Goal: Task Accomplishment & Management: Manage account settings

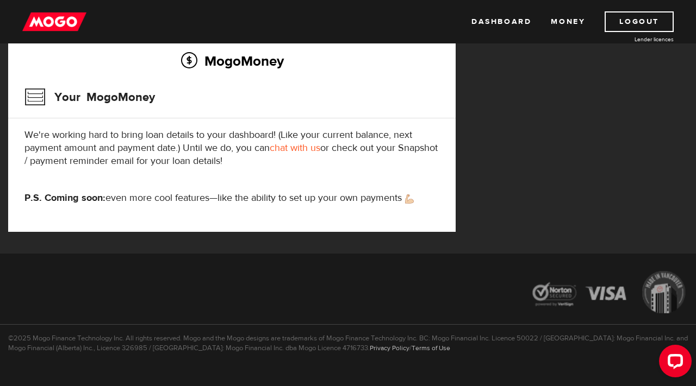
scroll to position [163, 0]
click at [675, 352] on div "Open LiveChat chat widget" at bounding box center [675, 361] width 18 height 18
click at [571, 18] on link "Money" at bounding box center [568, 21] width 34 height 21
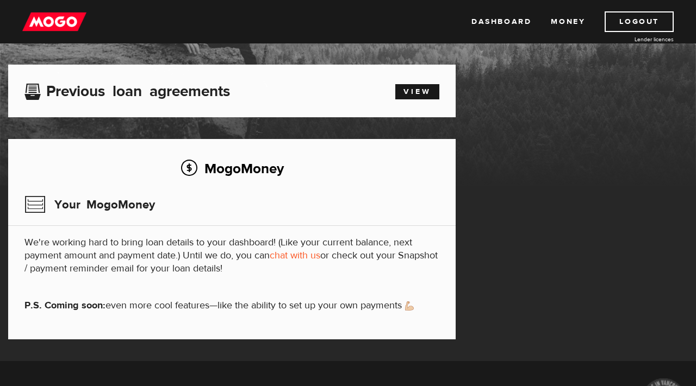
scroll to position [152, 0]
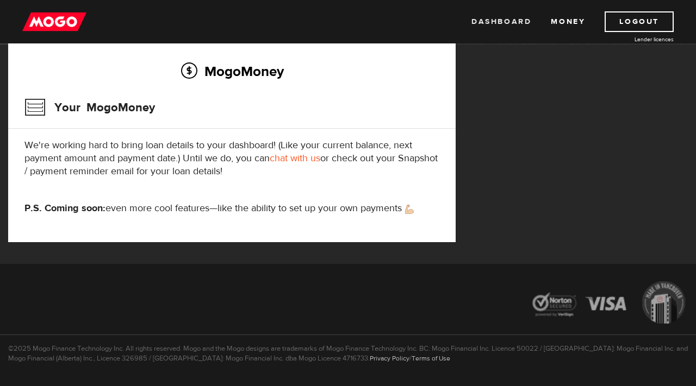
click at [503, 20] on link "Dashboard" at bounding box center [501, 21] width 60 height 21
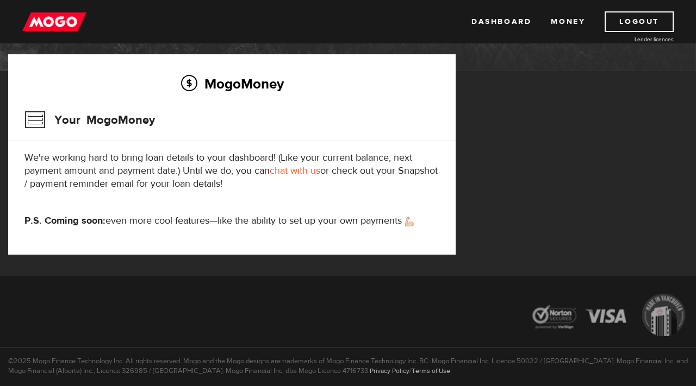
scroll to position [140, 0]
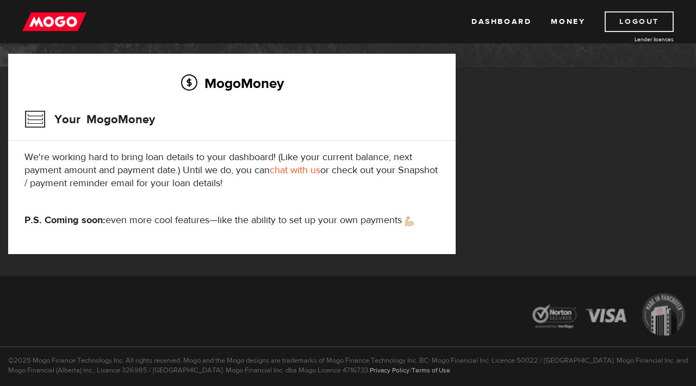
click at [652, 23] on link "Logout" at bounding box center [638, 21] width 69 height 21
click at [651, 20] on link "Logout" at bounding box center [638, 21] width 69 height 21
